Goal: Task Accomplishment & Management: Manage account settings

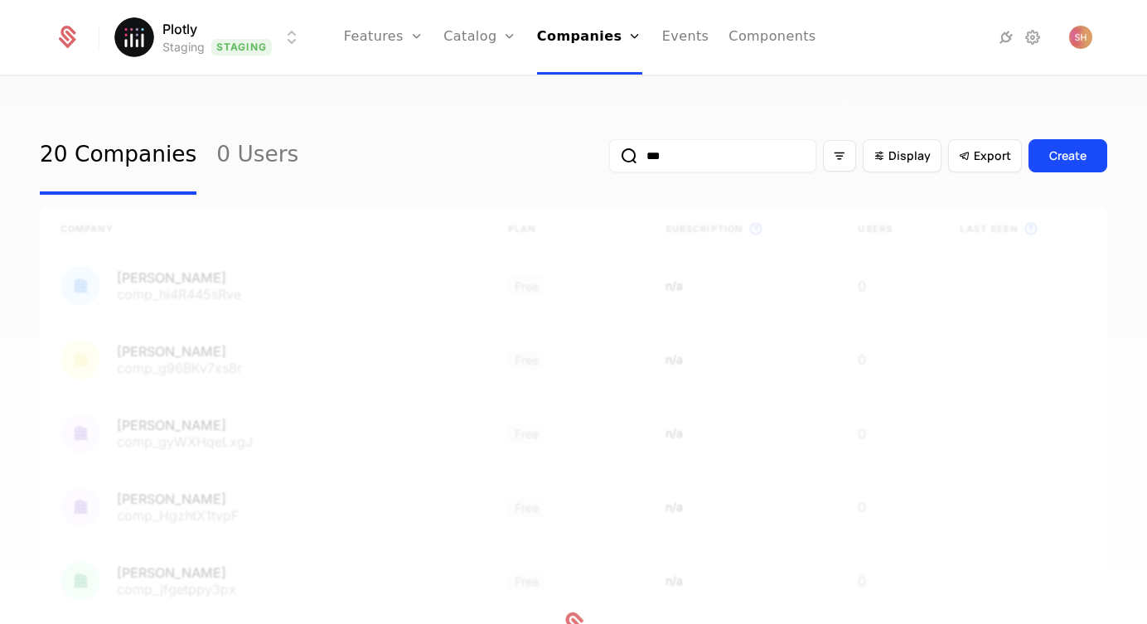
scroll to position [322, 0]
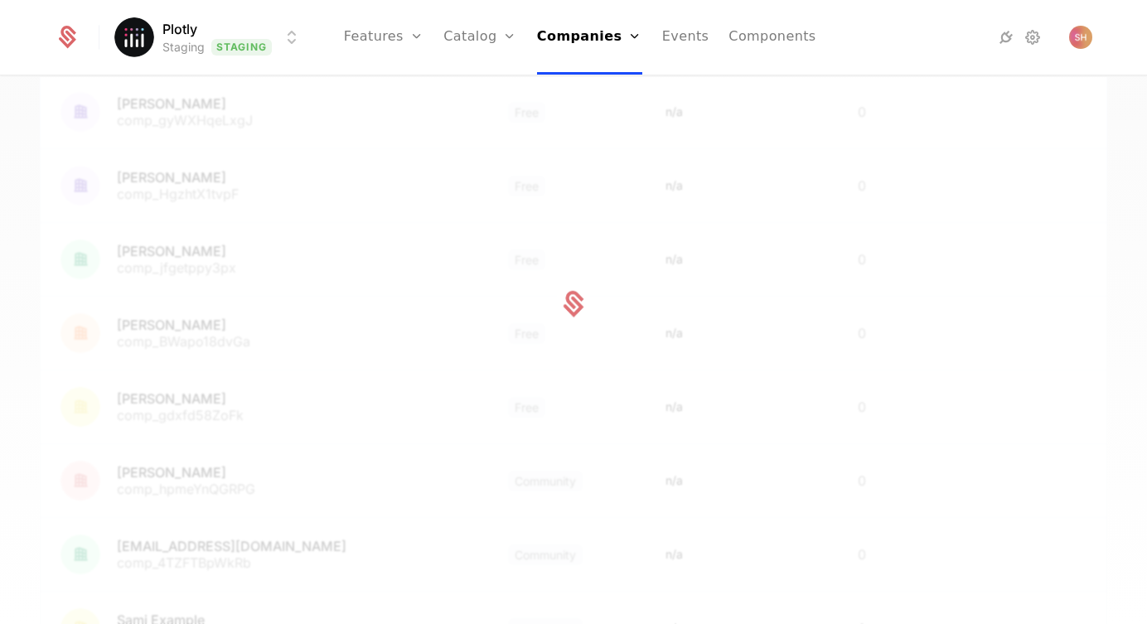
click at [285, 36] on html "Plotly Staging Staging Features Features Flags Catalog Plans Add Ons Credits Co…" at bounding box center [573, 312] width 1147 height 624
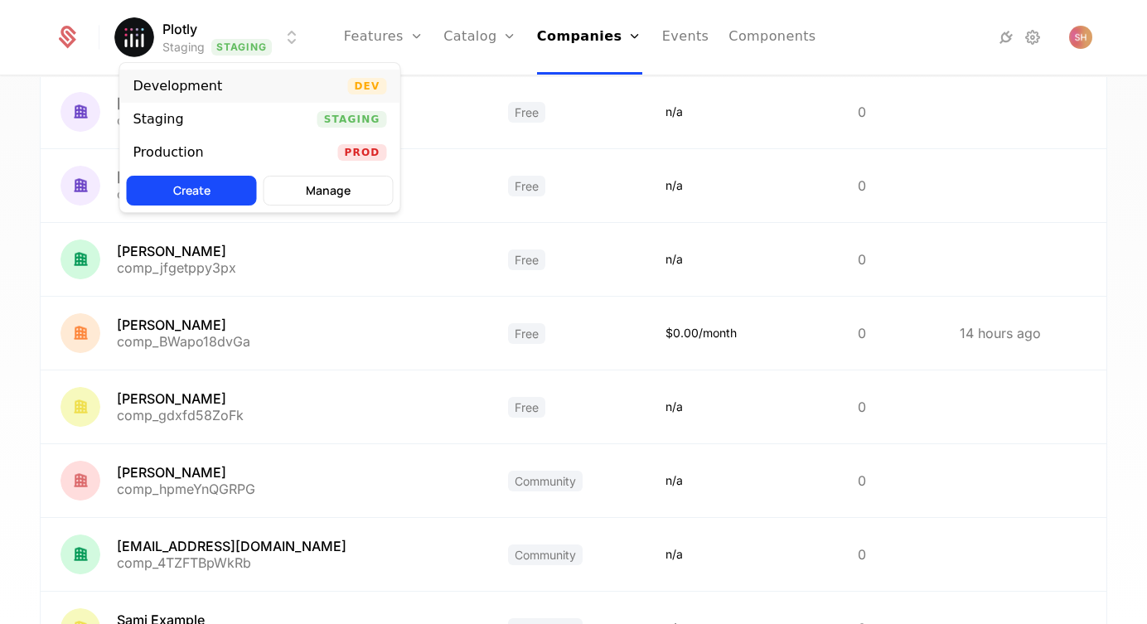
click at [275, 84] on div "Development Dev" at bounding box center [260, 86] width 280 height 33
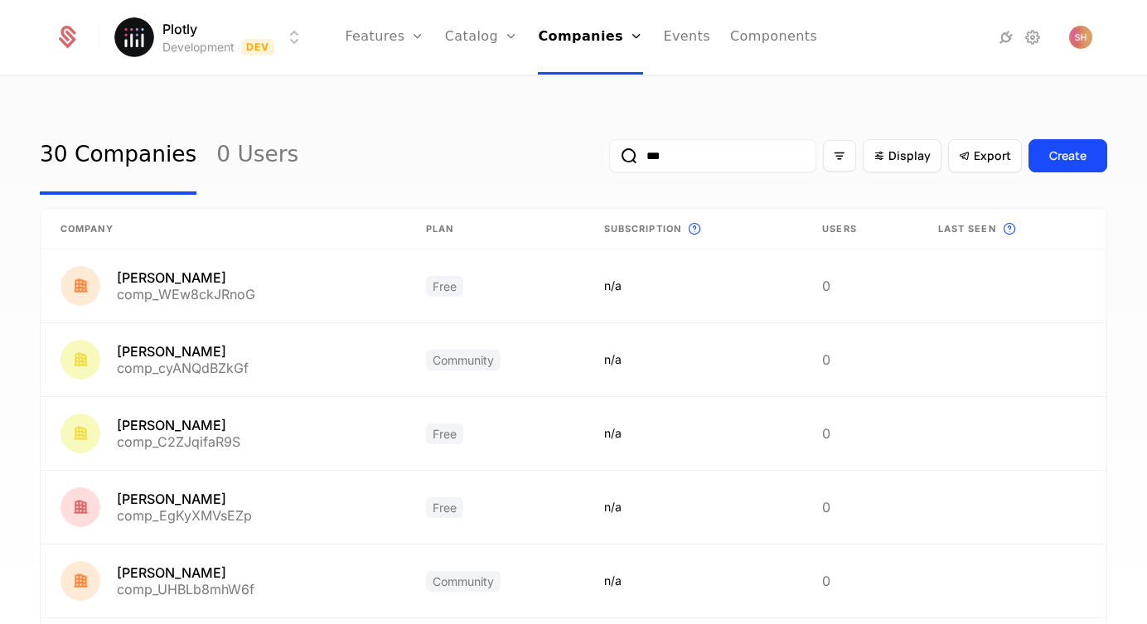
click at [702, 159] on input "***" at bounding box center [712, 155] width 207 height 33
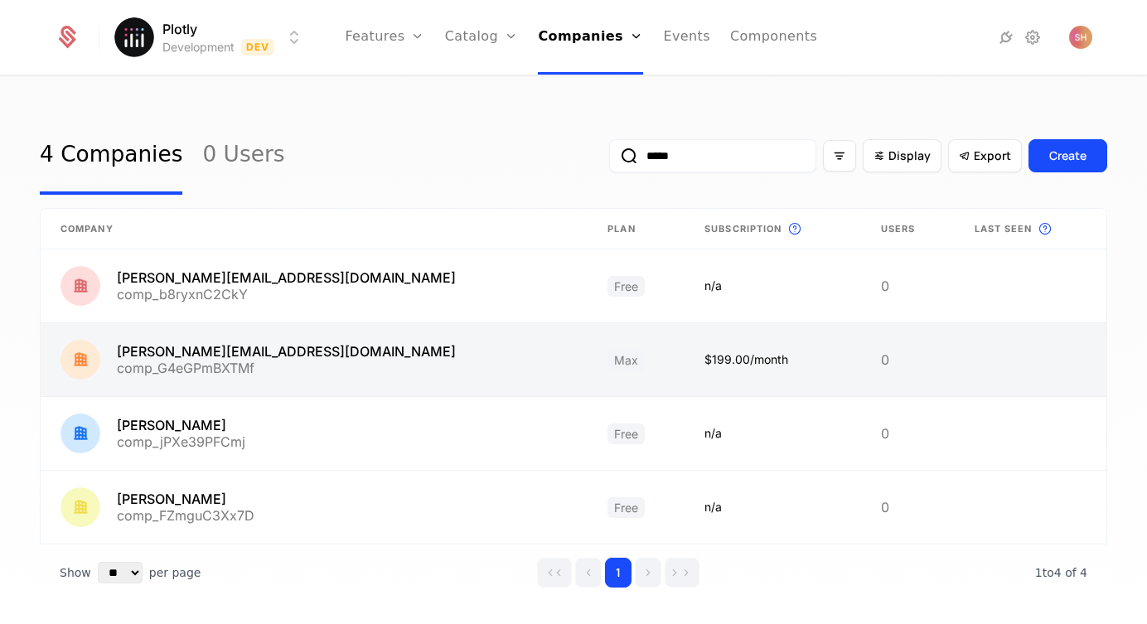
scroll to position [33, 0]
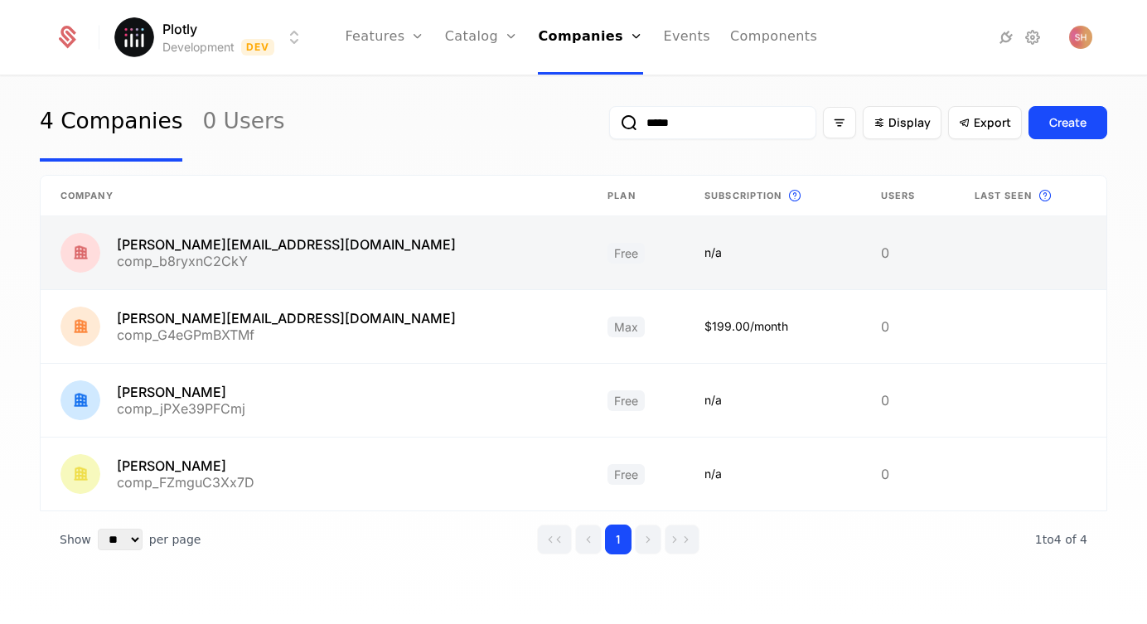
type input "*****"
click at [303, 265] on link at bounding box center [314, 252] width 547 height 73
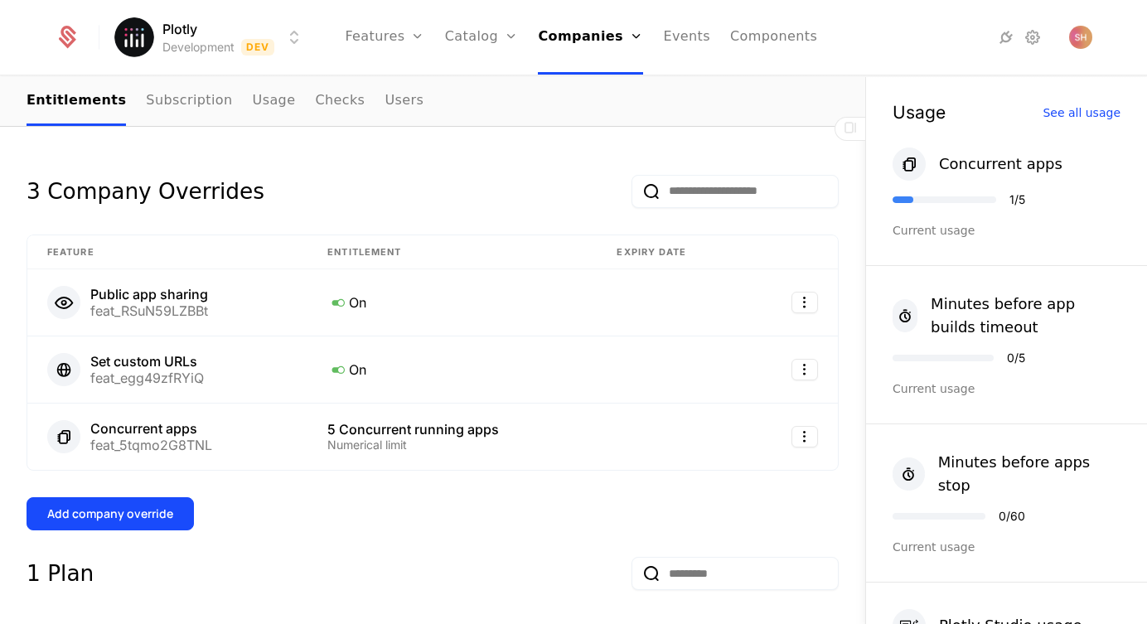
scroll to position [410, 0]
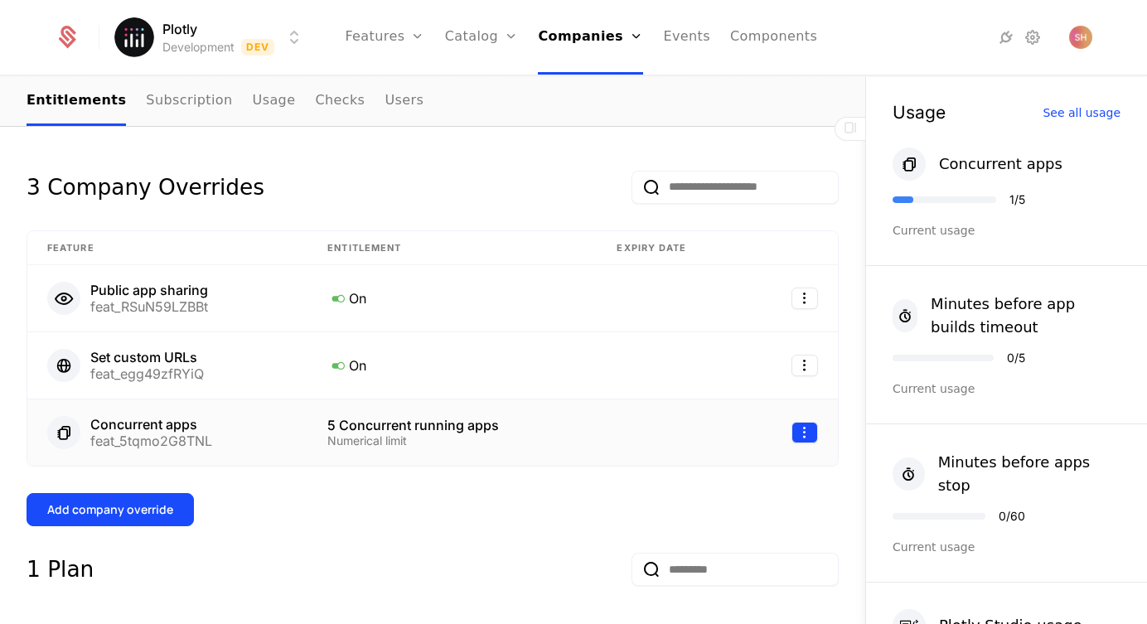
click at [803, 385] on html "Plotly Development Dev Features Features Flags Catalog Plans Add Ons Credits Co…" at bounding box center [573, 312] width 1147 height 624
click at [724, 457] on div "Edit" at bounding box center [735, 459] width 126 height 23
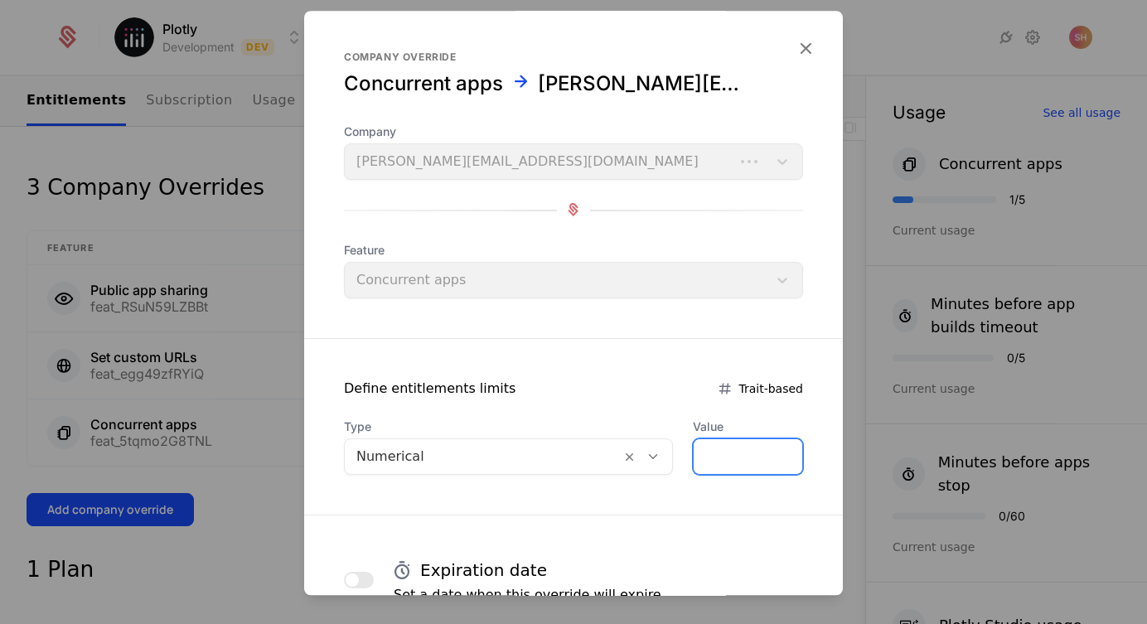
click at [783, 462] on input "*" at bounding box center [748, 456] width 109 height 35
click at [786, 449] on input "*" at bounding box center [748, 456] width 109 height 35
click at [788, 462] on input "*" at bounding box center [748, 456] width 109 height 35
type input "**"
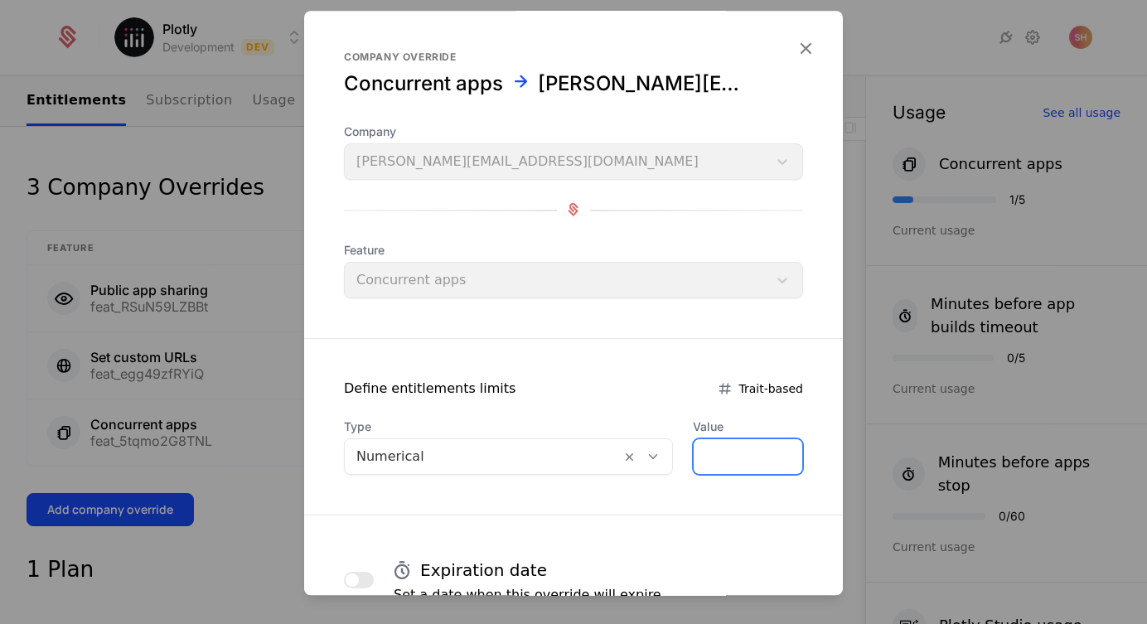
scroll to position [125, 0]
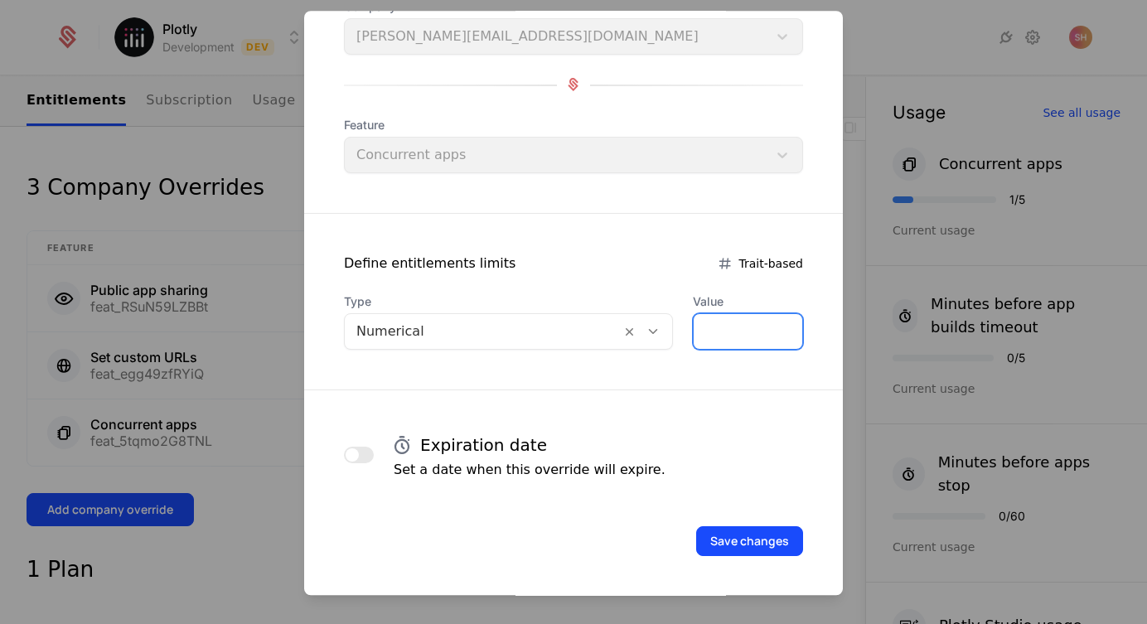
click at [719, 332] on input "**" at bounding box center [748, 331] width 109 height 35
type input "*"
click at [724, 394] on form "Company override Concurrent apps [PERSON_NAME][EMAIL_ADDRESS][DOMAIN_NAME] Comp…" at bounding box center [573, 241] width 539 height 711
click at [769, 541] on button "Save changes" at bounding box center [749, 541] width 107 height 30
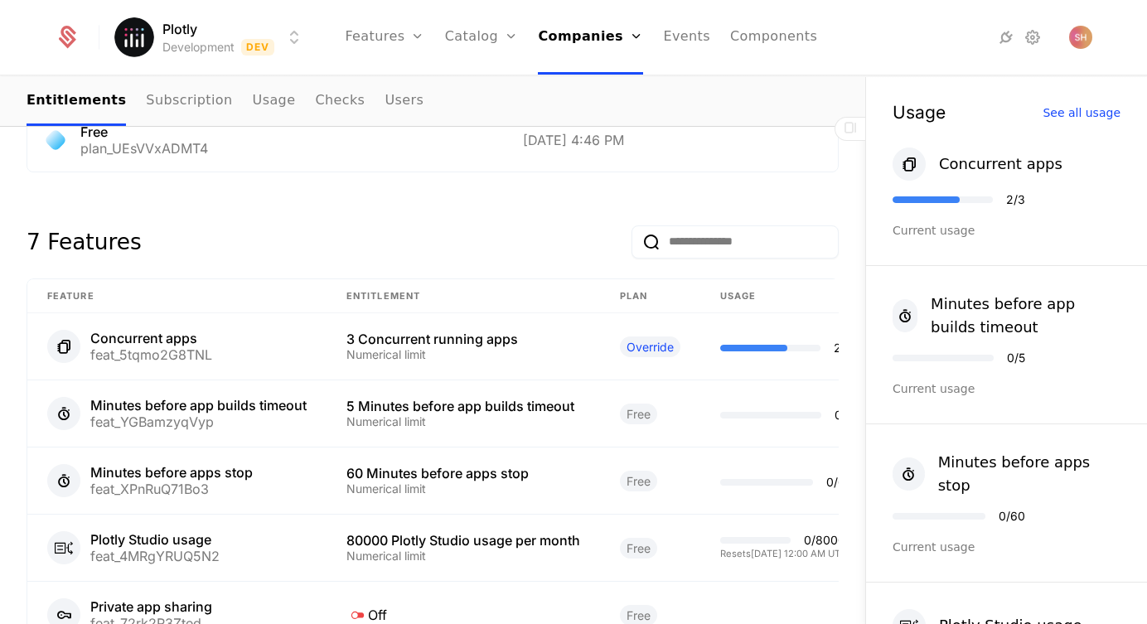
scroll to position [972, 0]
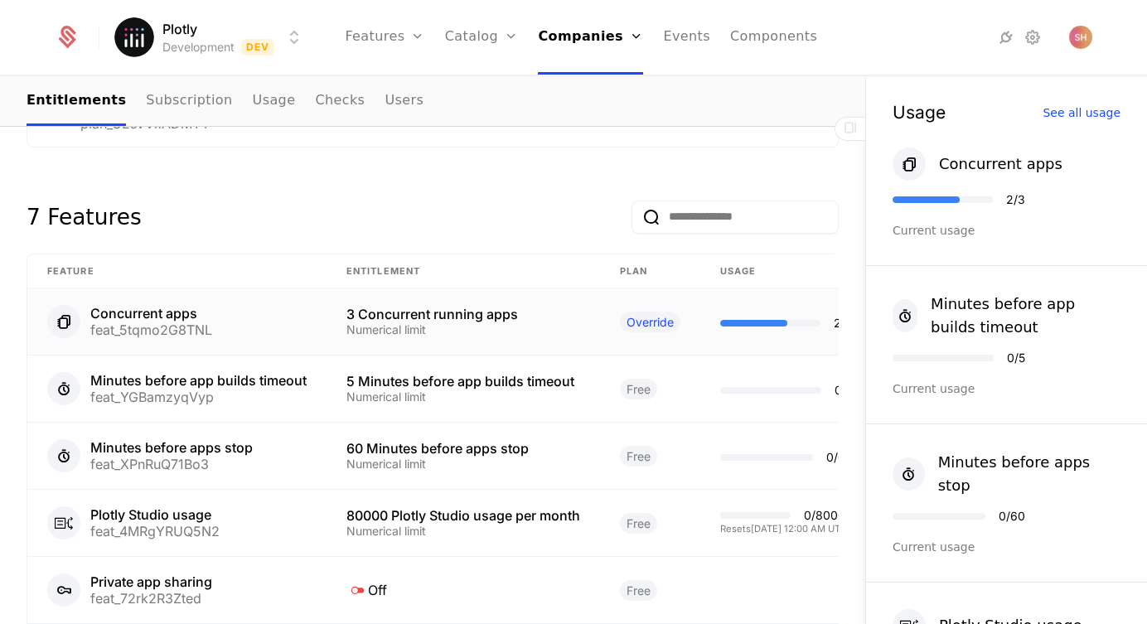
scroll to position [0, 48]
